Goal: Information Seeking & Learning: Stay updated

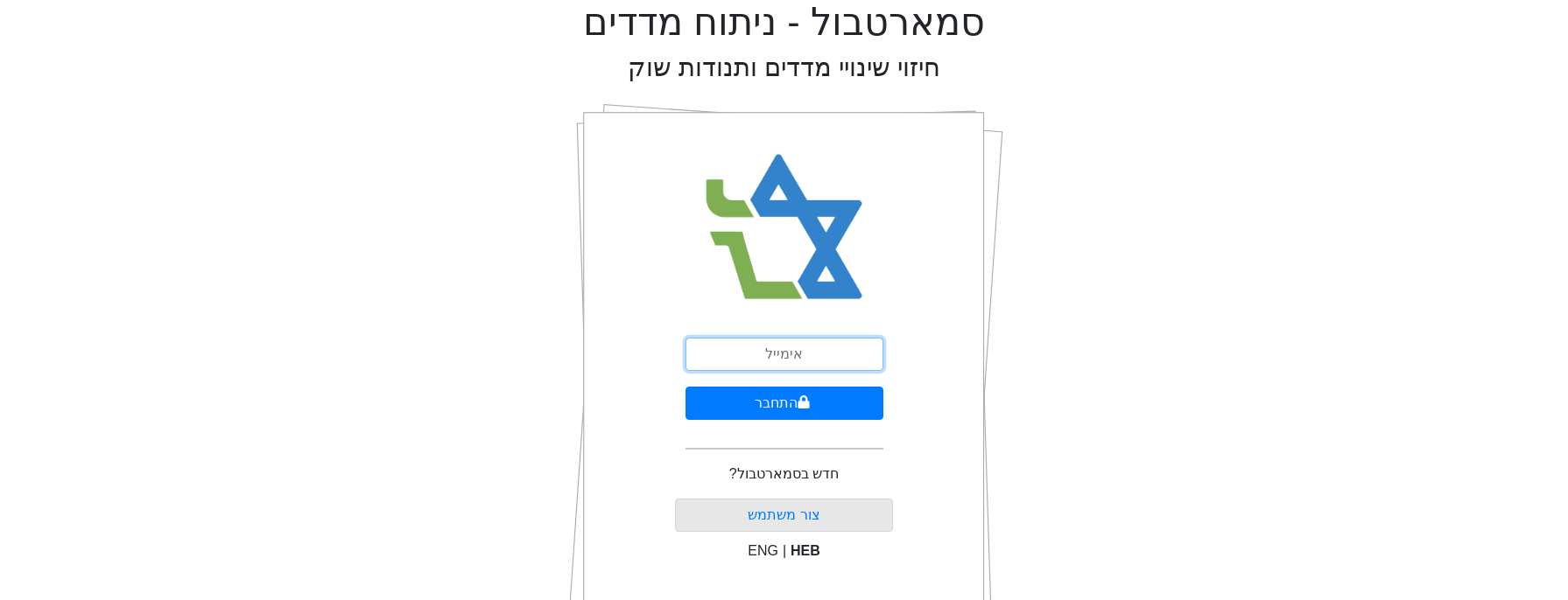
click at [748, 365] on input "email" at bounding box center [784, 354] width 198 height 33
type input "צ"
type input "[EMAIL_ADDRESS][DOMAIN_NAME]"
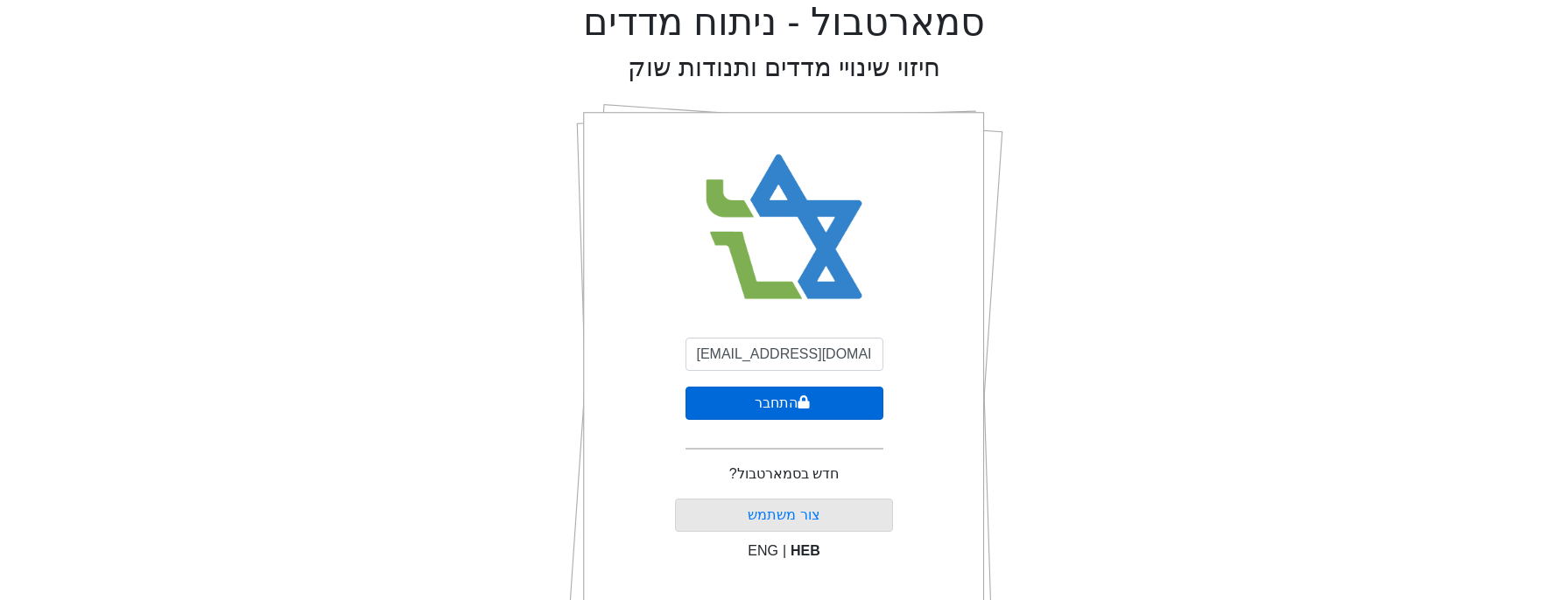
click at [810, 411] on button "התחבר" at bounding box center [784, 403] width 198 height 33
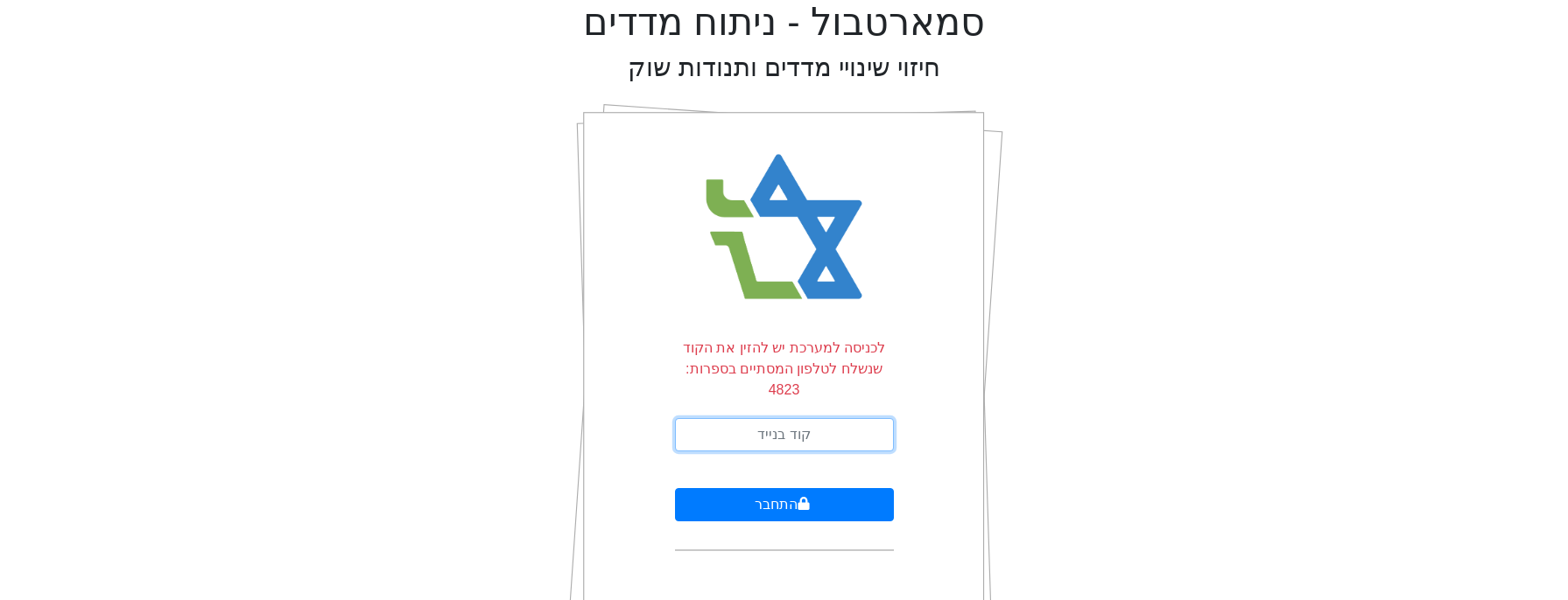
click at [798, 418] on input "text" at bounding box center [784, 435] width 219 height 33
type input "466379"
click at [674, 488] on button "התחבר" at bounding box center [784, 505] width 219 height 33
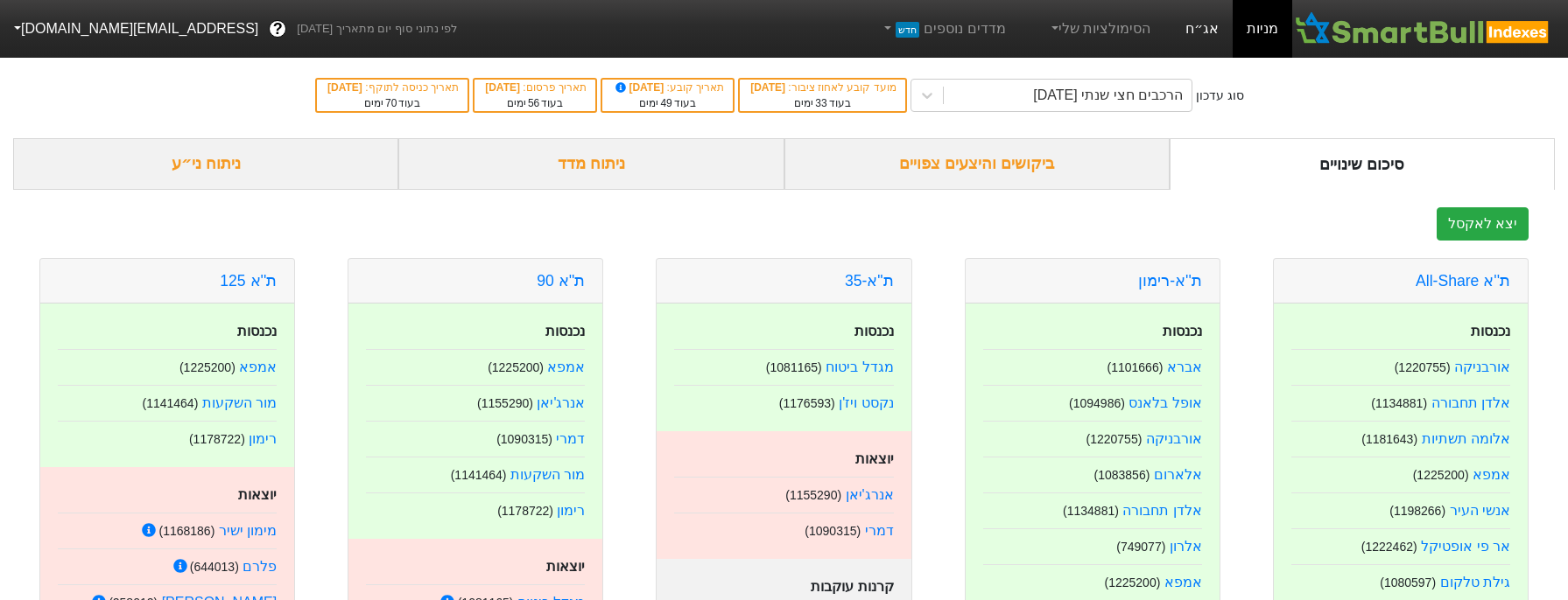
click at [1213, 21] on link "אג״ח" at bounding box center [1202, 28] width 62 height 58
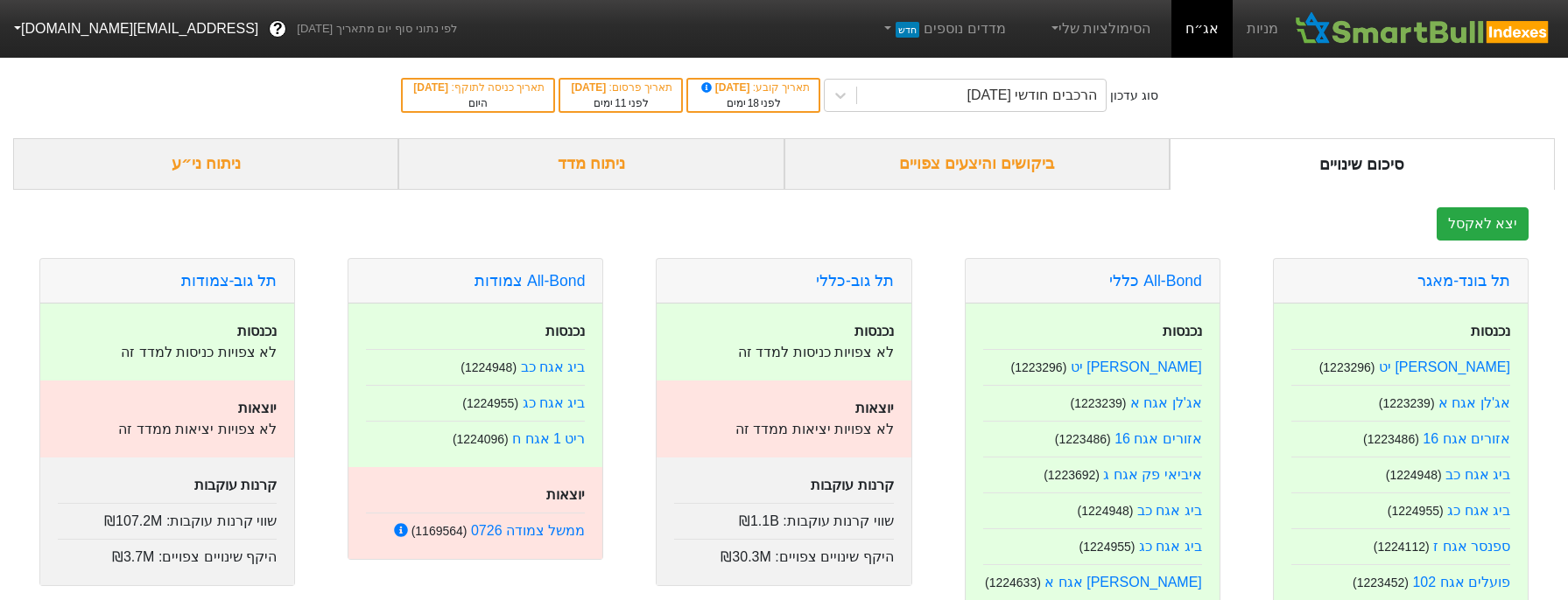
click at [1010, 164] on div "ביקושים והיצעים צפויים" at bounding box center [976, 163] width 385 height 52
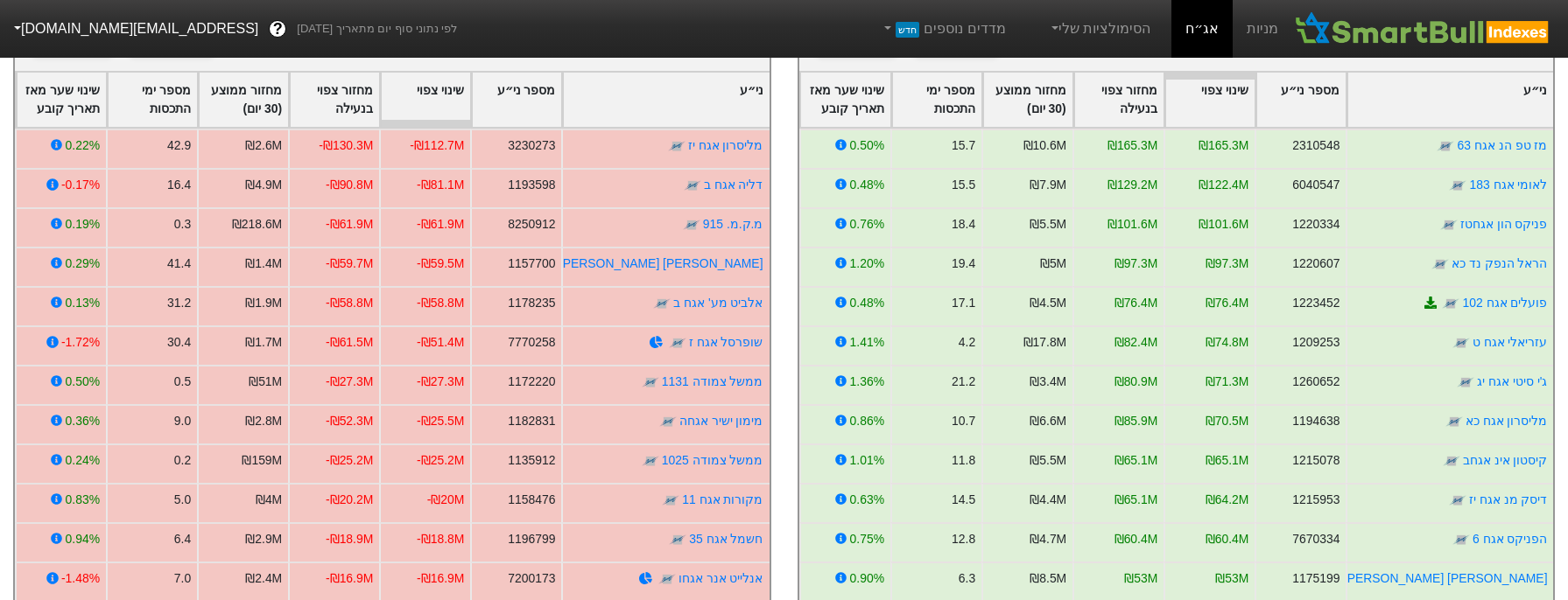
scroll to position [87, 0]
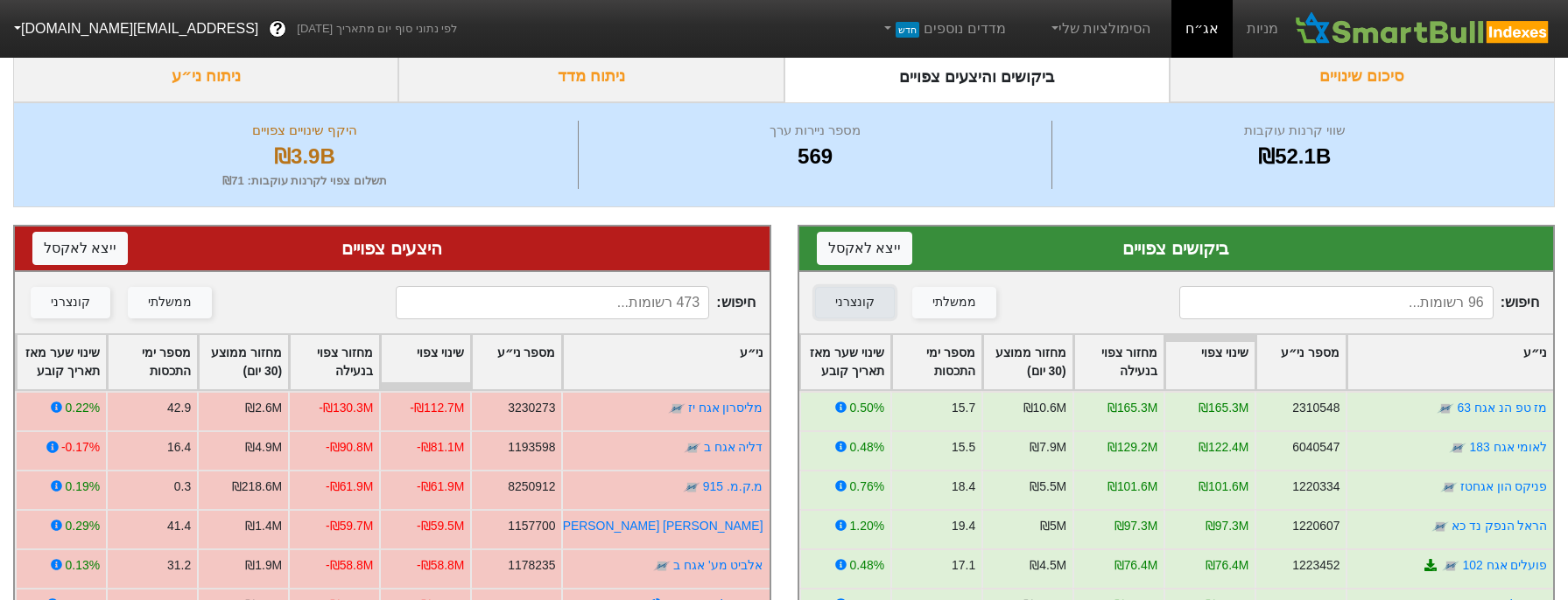
click at [877, 307] on button "קונצרני" at bounding box center [854, 302] width 79 height 31
click at [955, 307] on div "ממשלתי" at bounding box center [953, 303] width 44 height 20
click at [867, 308] on div "קונצרני" at bounding box center [854, 303] width 39 height 20
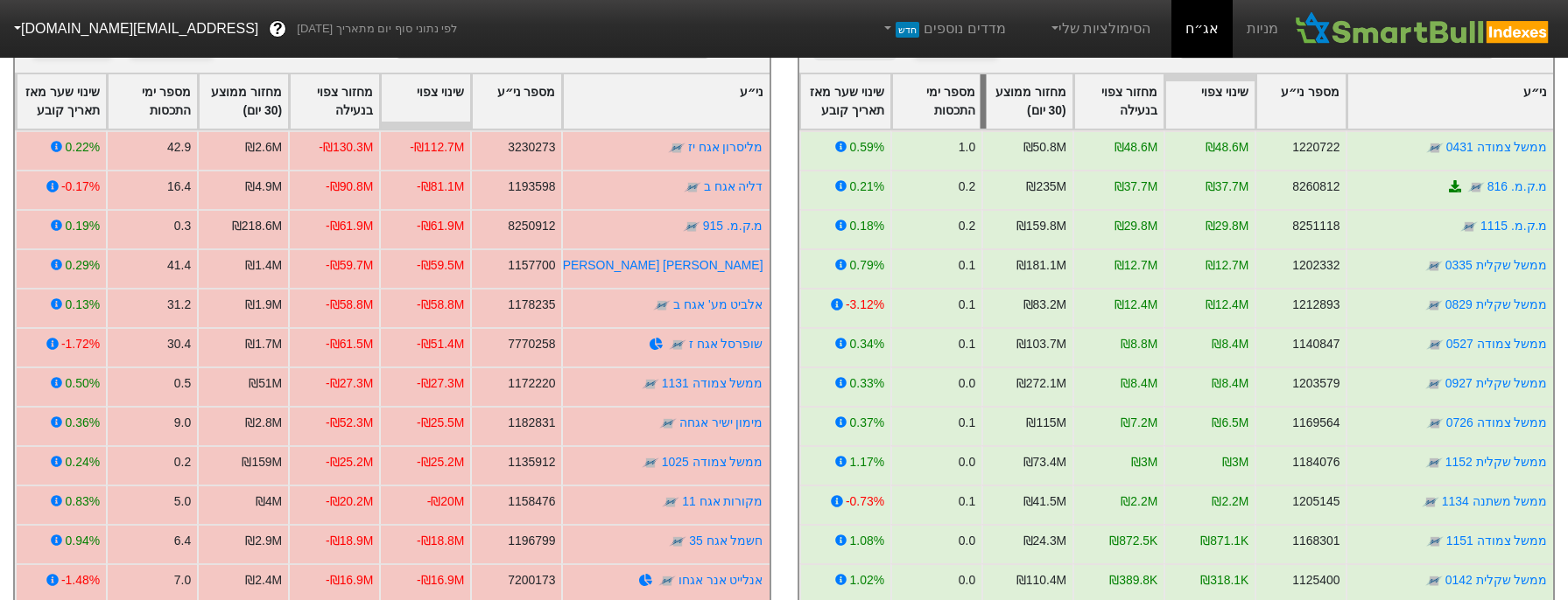
scroll to position [86, 0]
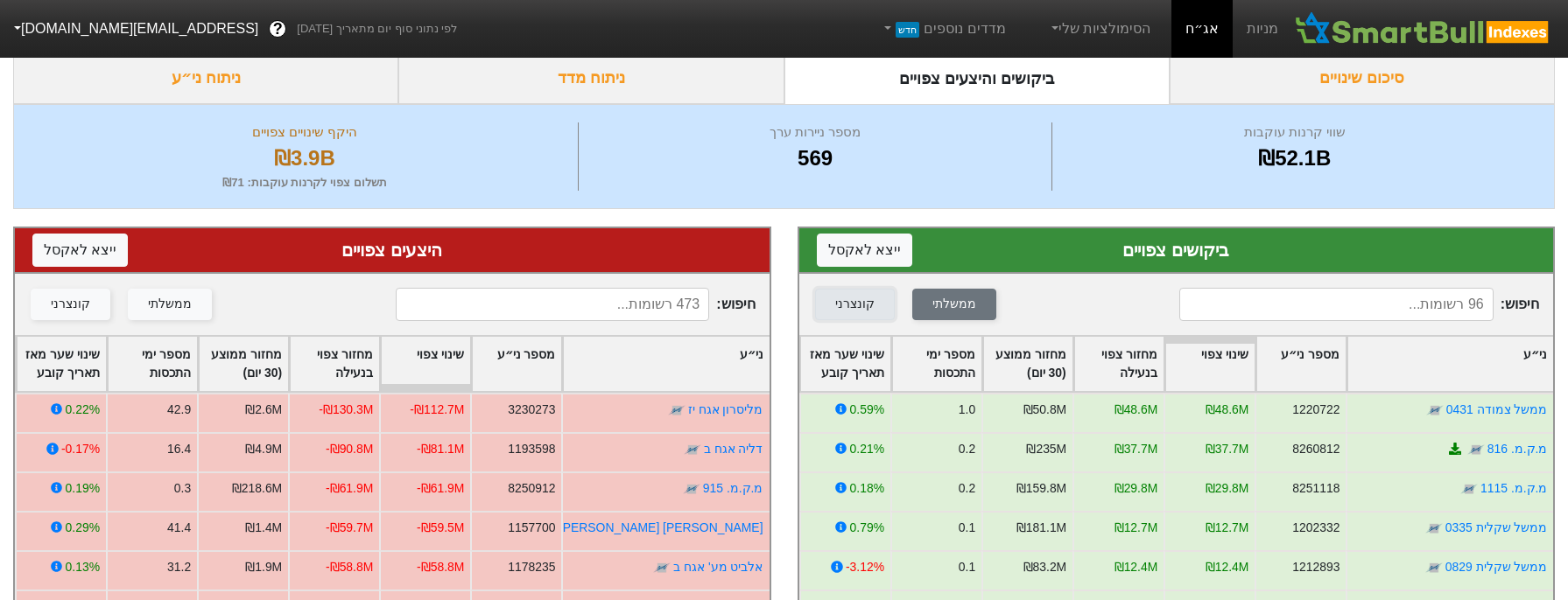
click at [849, 305] on div "קונצרני" at bounding box center [854, 304] width 39 height 20
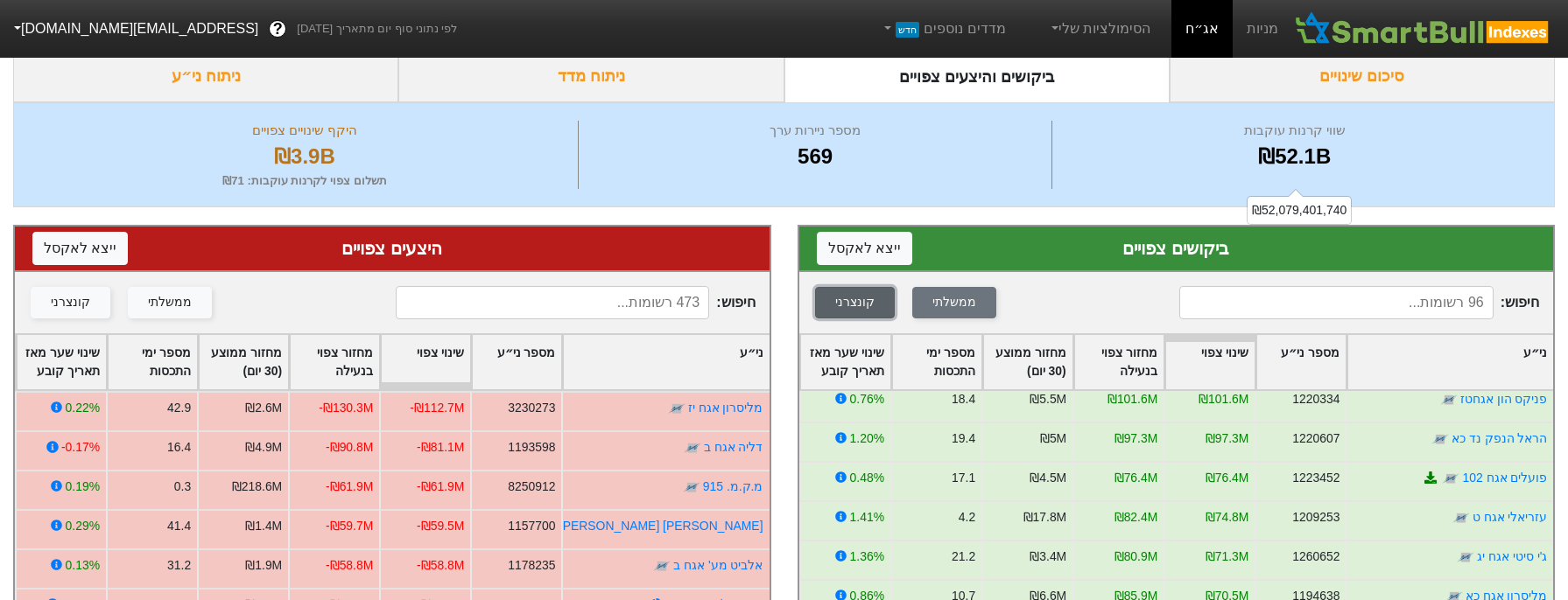
scroll to position [0, 0]
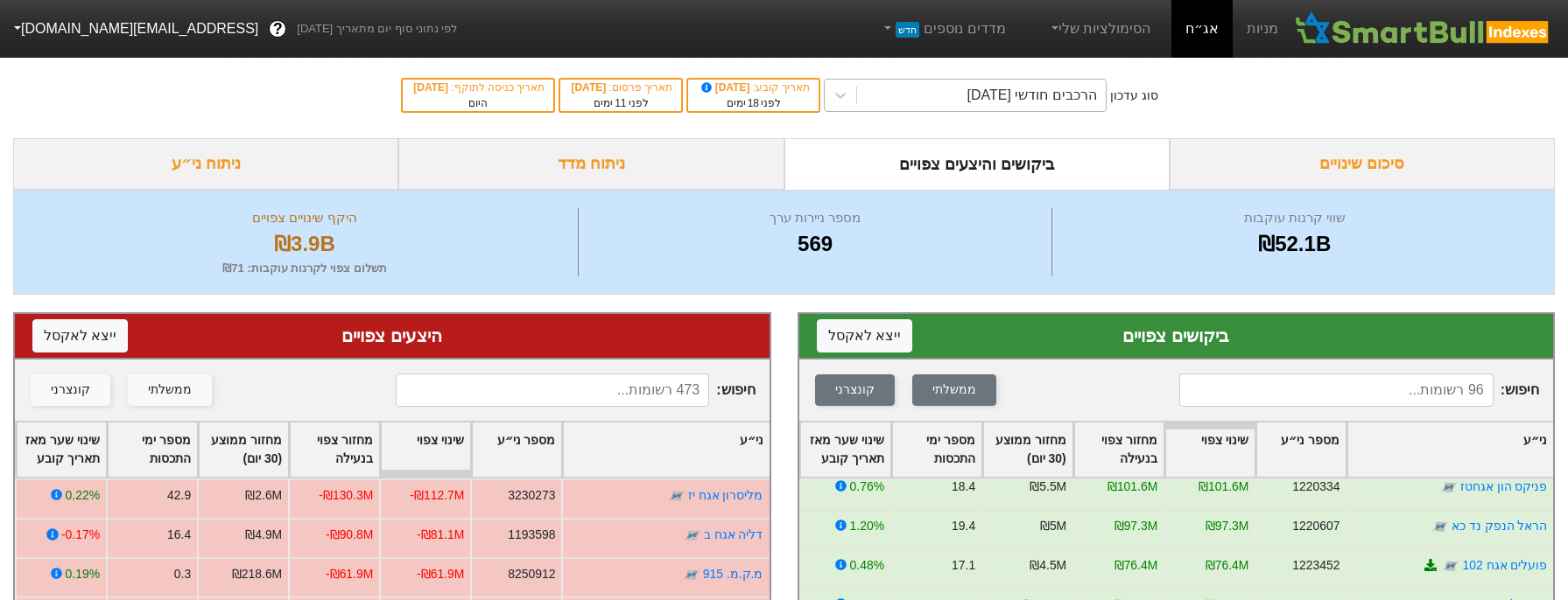
click at [930, 105] on div "הרכבים חודשי [DATE]" at bounding box center [980, 95] width 248 height 31
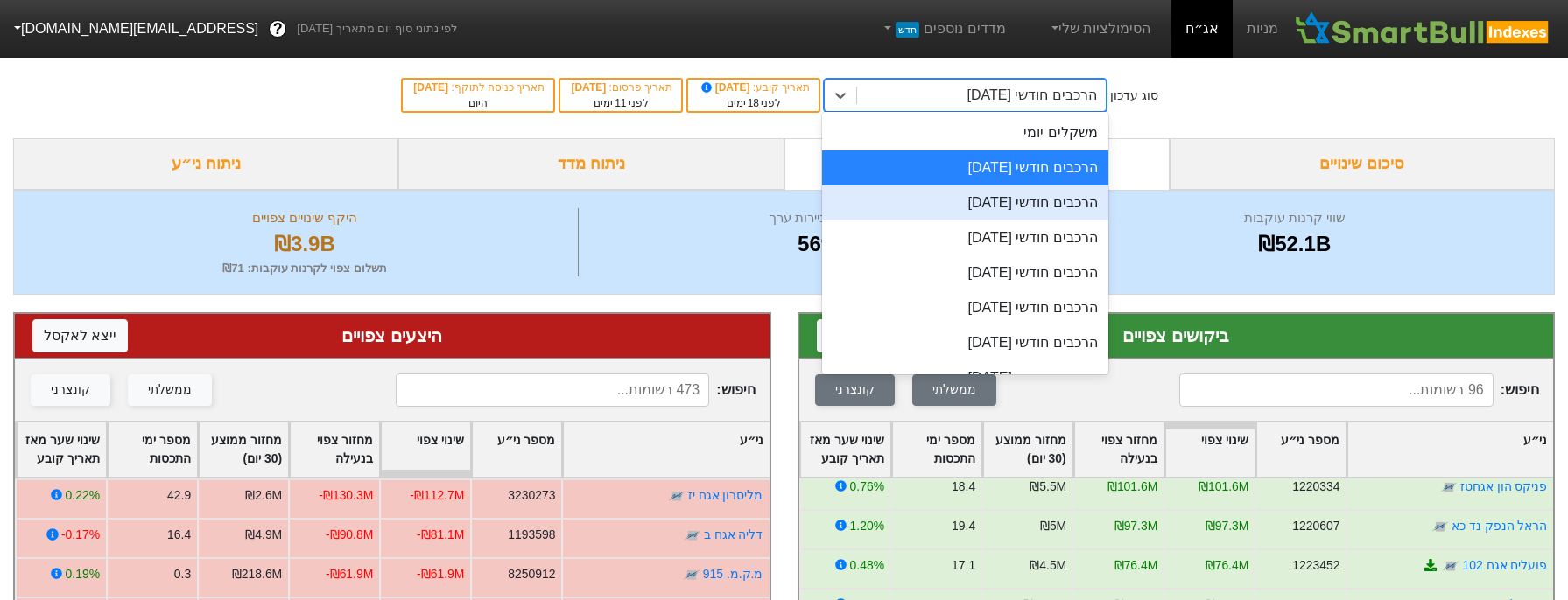
click at [956, 197] on div "הרכבים חודשי [DATE]" at bounding box center [965, 204] width 286 height 35
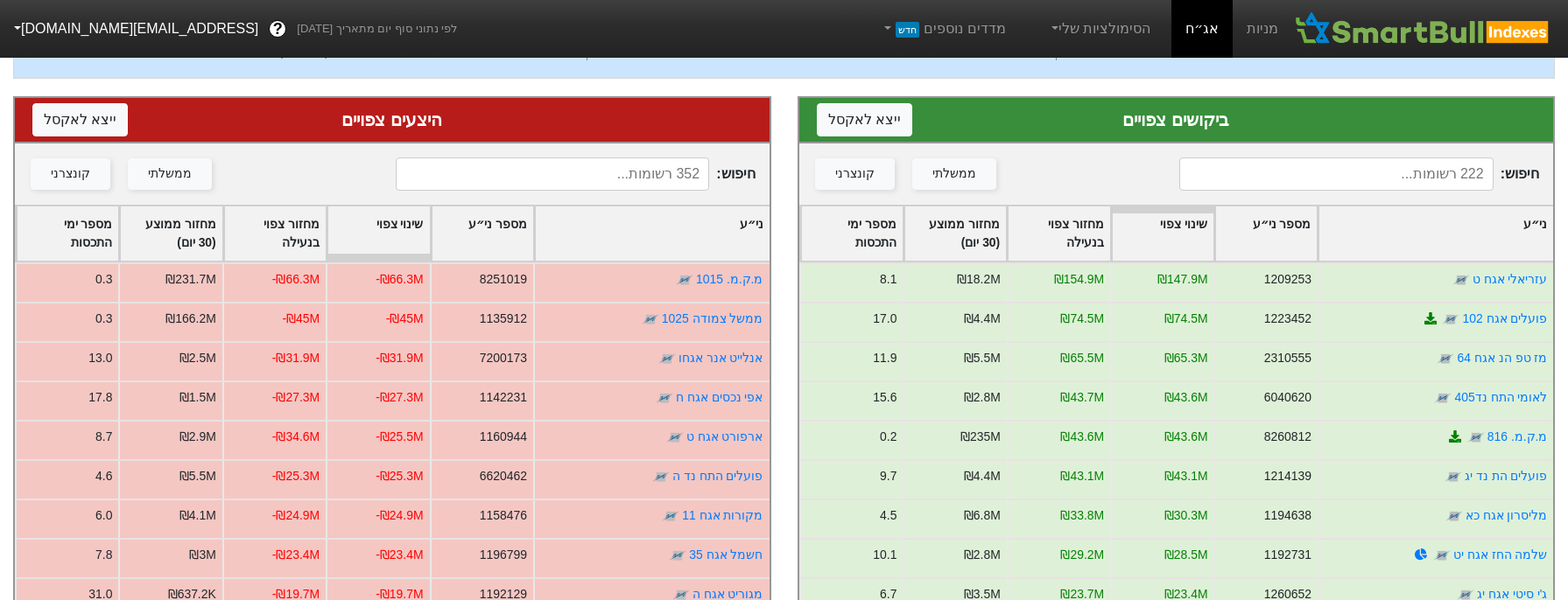
scroll to position [221, 0]
